Goal: Task Accomplishment & Management: Use online tool/utility

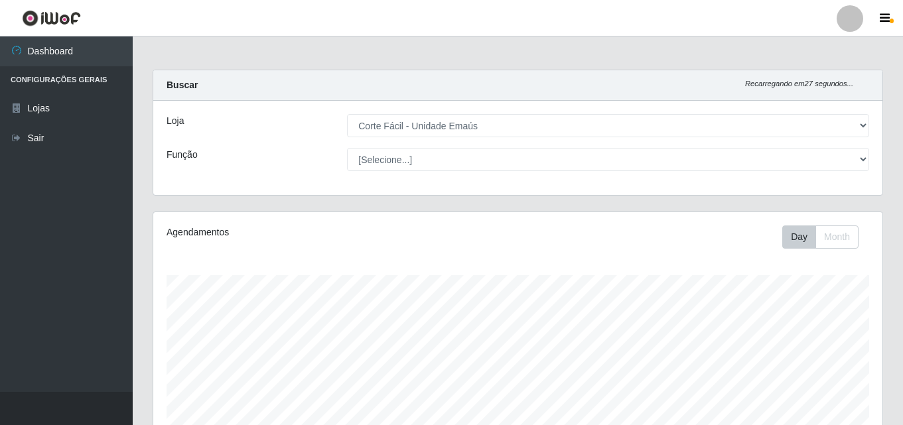
select select "201"
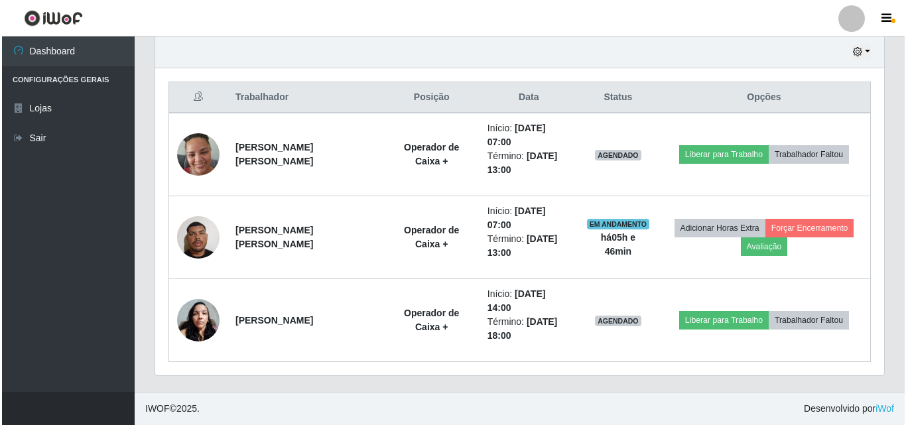
scroll to position [275, 729]
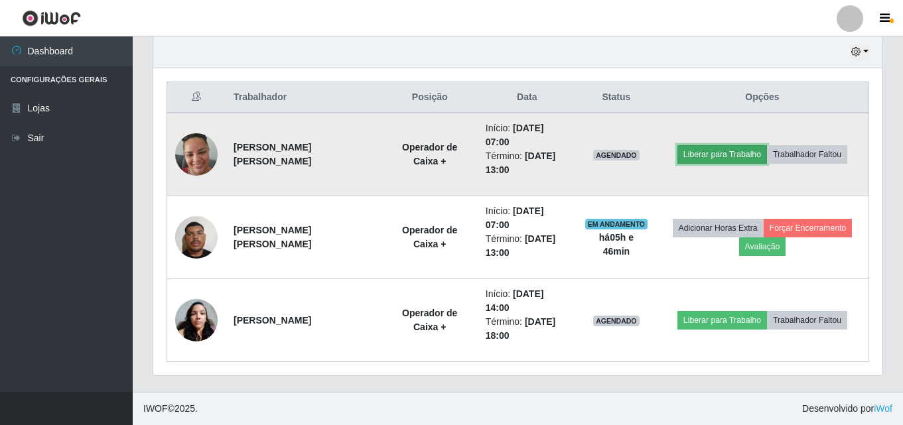
click at [703, 156] on button "Liberar para Trabalho" at bounding box center [722, 154] width 90 height 19
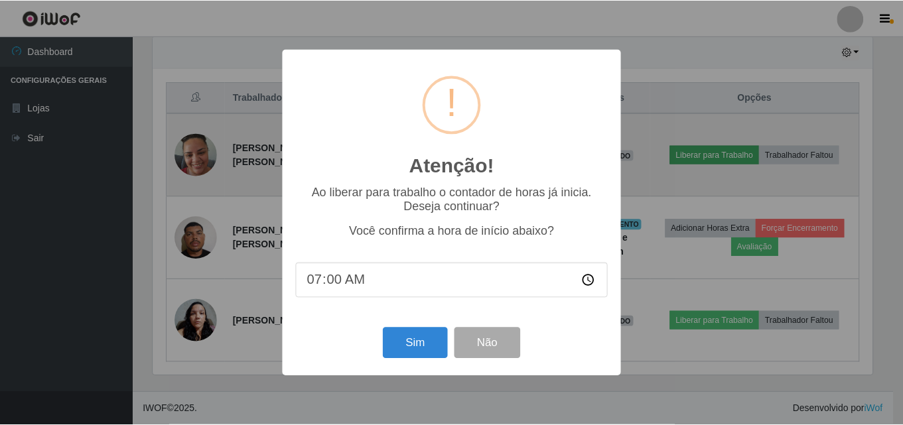
scroll to position [275, 723]
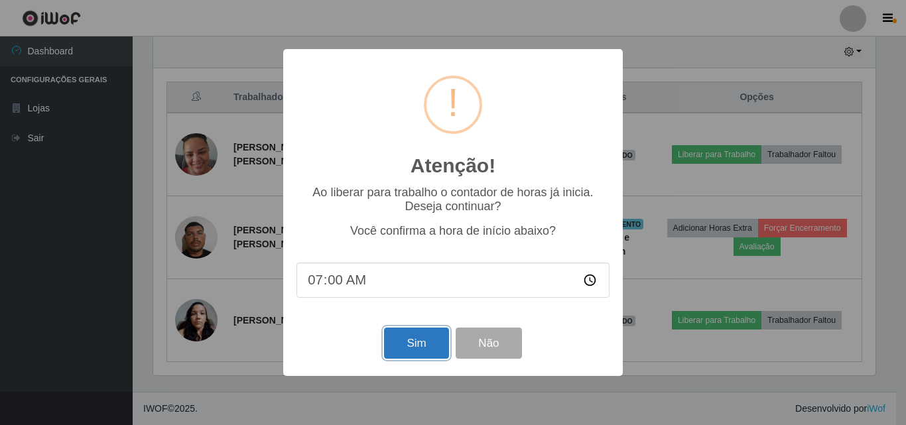
click at [428, 353] on button "Sim" at bounding box center [416, 343] width 64 height 31
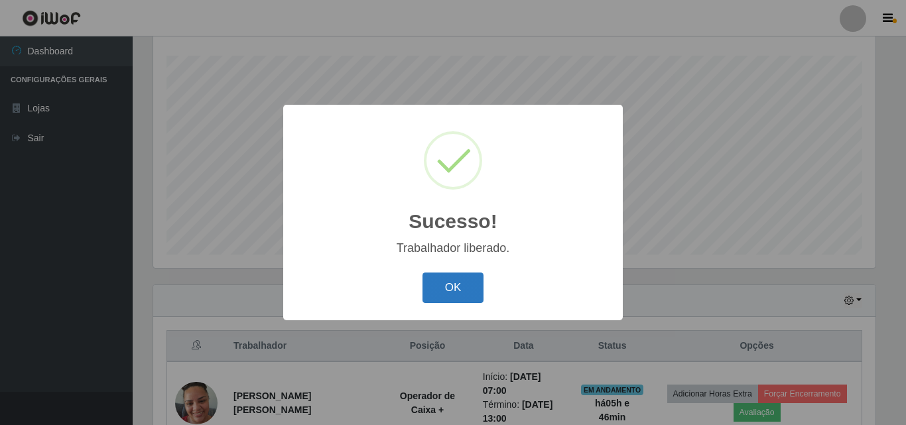
click at [437, 293] on button "OK" at bounding box center [454, 288] width 62 height 31
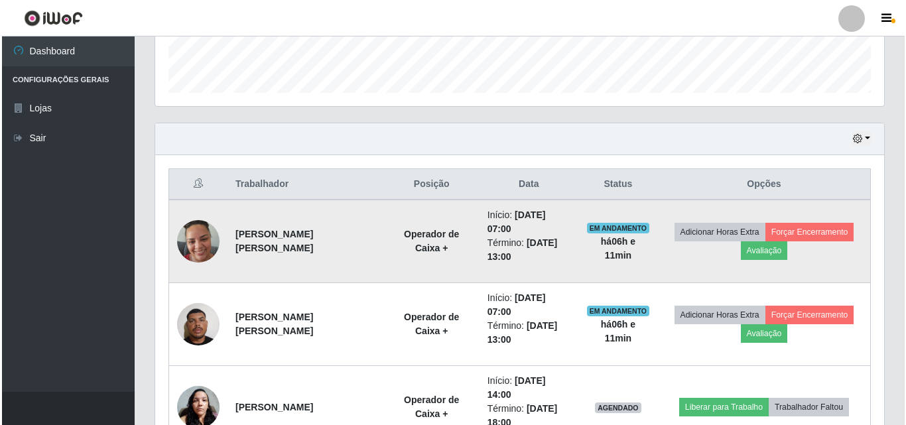
scroll to position [394, 0]
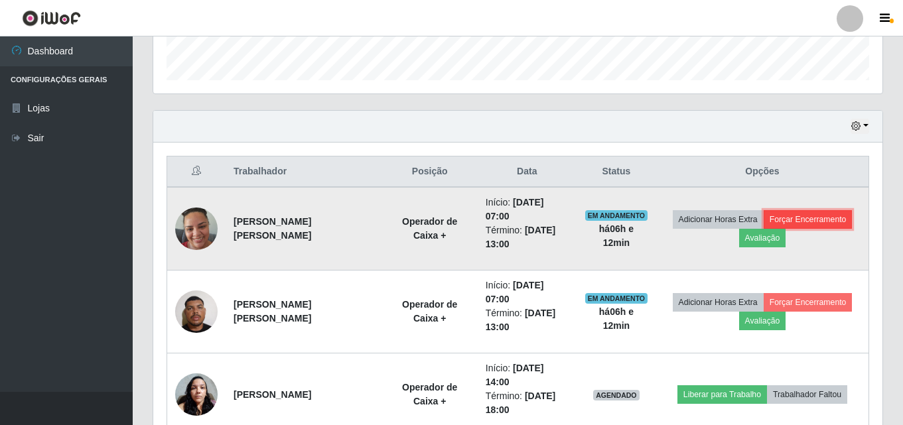
click at [819, 222] on button "Forçar Encerramento" at bounding box center [808, 219] width 89 height 19
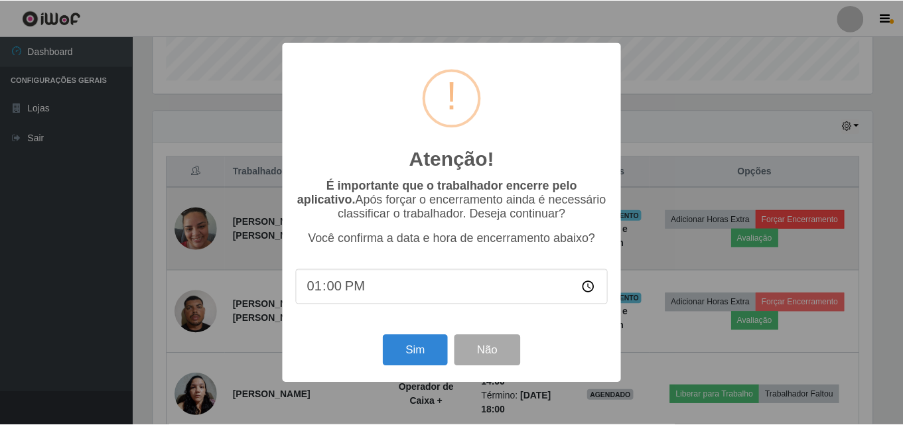
scroll to position [275, 723]
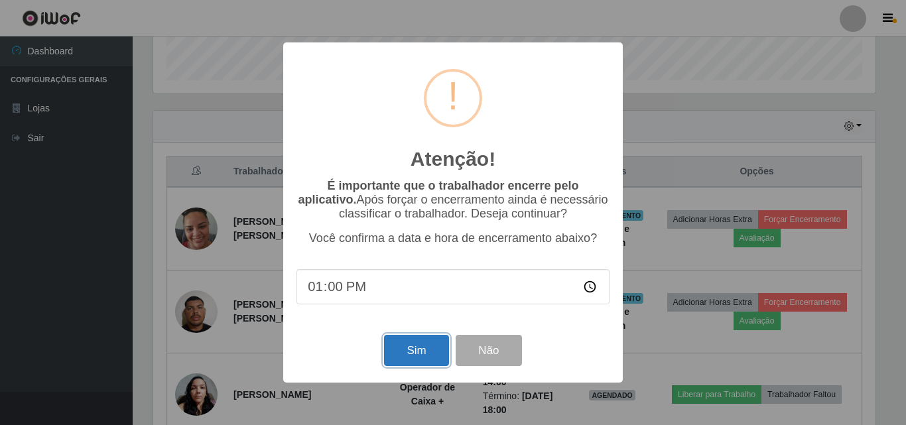
click at [388, 365] on button "Sim" at bounding box center [416, 350] width 64 height 31
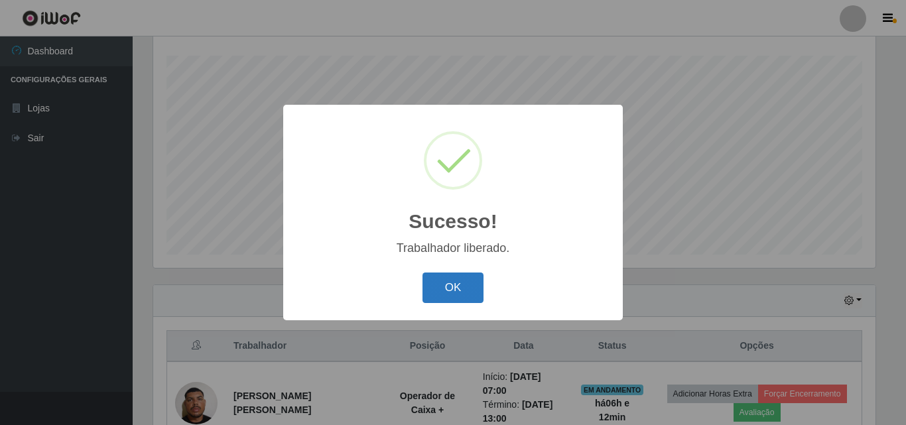
click at [472, 293] on button "OK" at bounding box center [454, 288] width 62 height 31
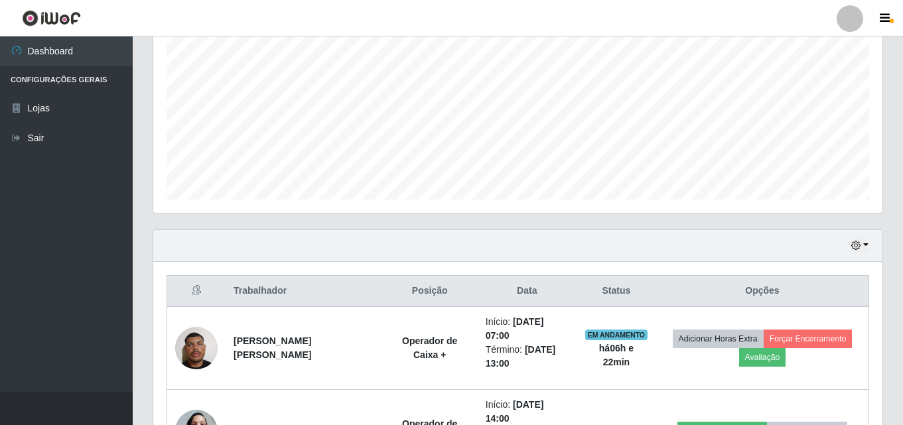
scroll to position [385, 0]
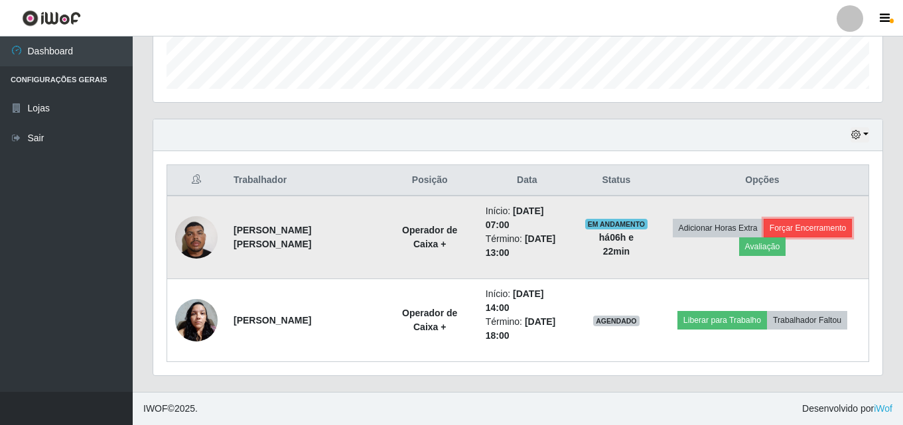
click at [800, 229] on button "Forçar Encerramento" at bounding box center [808, 228] width 89 height 19
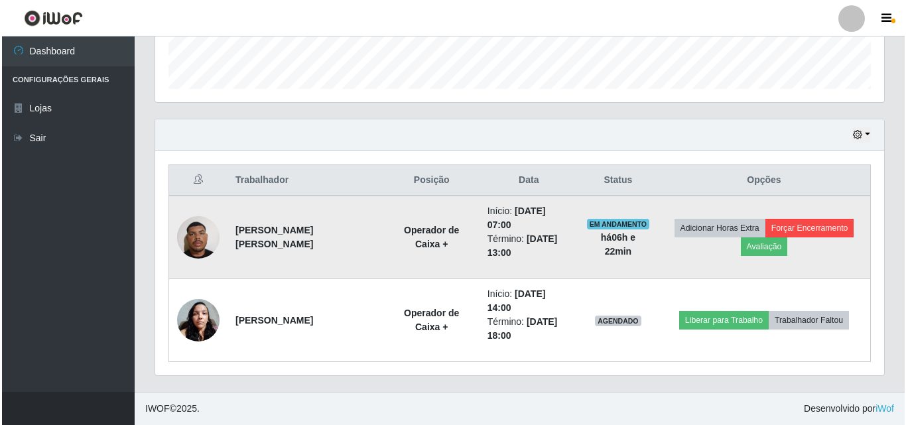
scroll to position [275, 723]
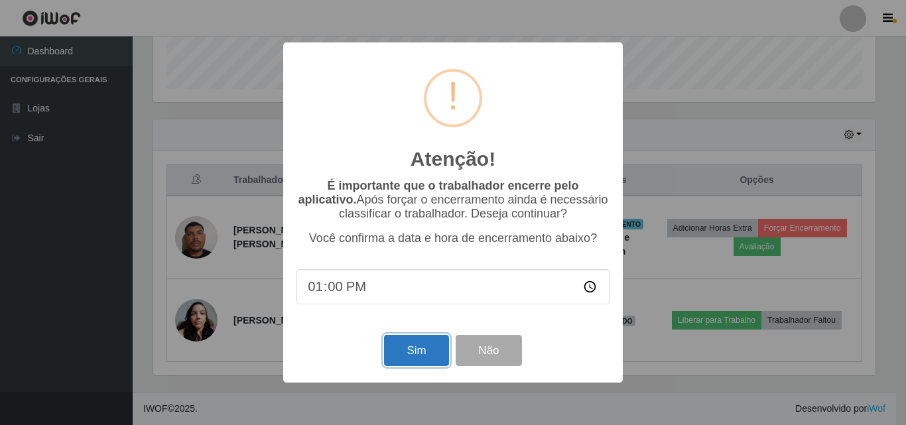
click at [402, 360] on button "Sim" at bounding box center [416, 350] width 64 height 31
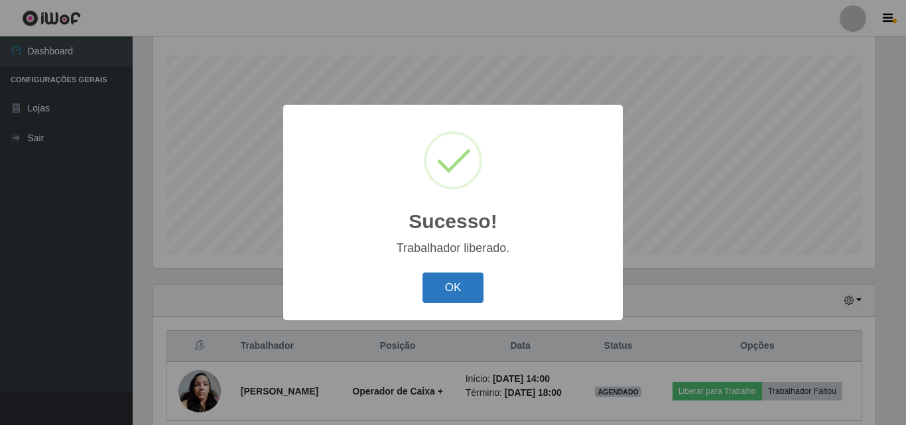
click at [462, 289] on button "OK" at bounding box center [454, 288] width 62 height 31
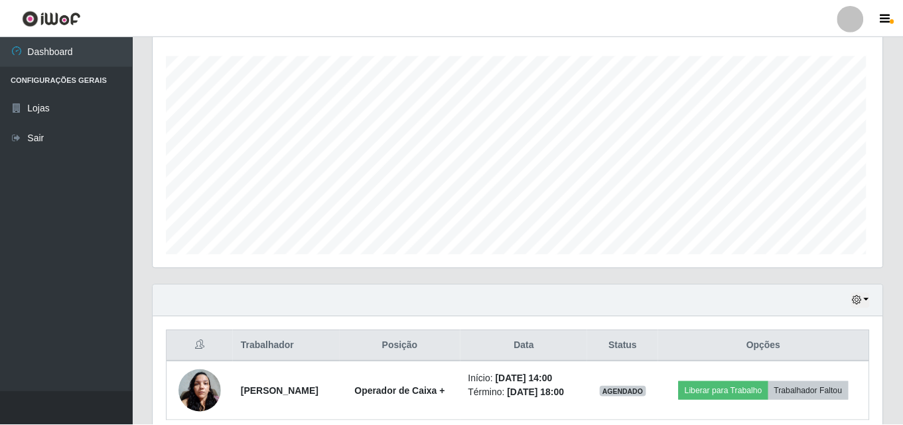
scroll to position [275, 729]
